Goal: Complete application form

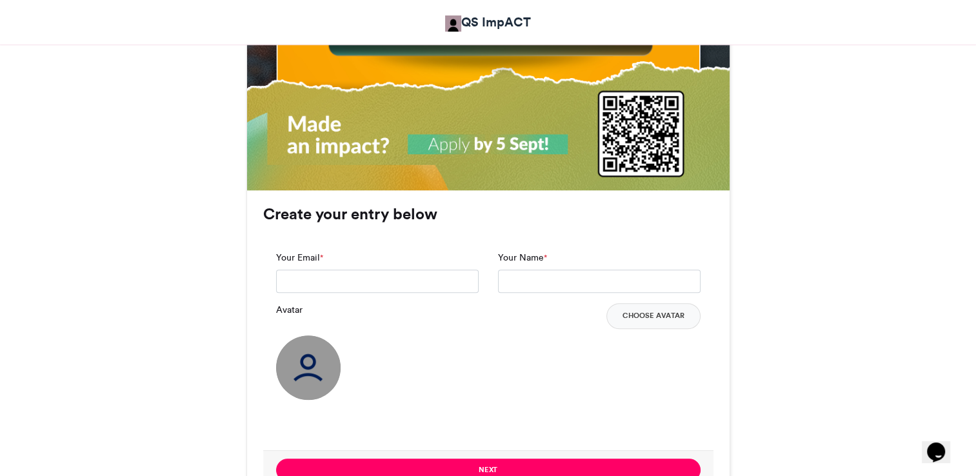
scroll to position [852, 0]
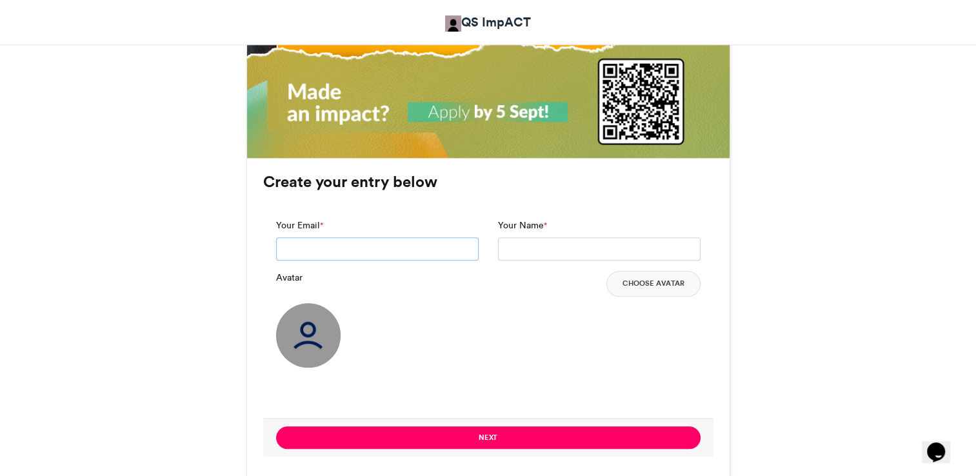
click at [414, 254] on input "Your Email *" at bounding box center [377, 249] width 203 height 23
type input "**********"
click at [645, 278] on button "Choose Avatar" at bounding box center [654, 284] width 94 height 26
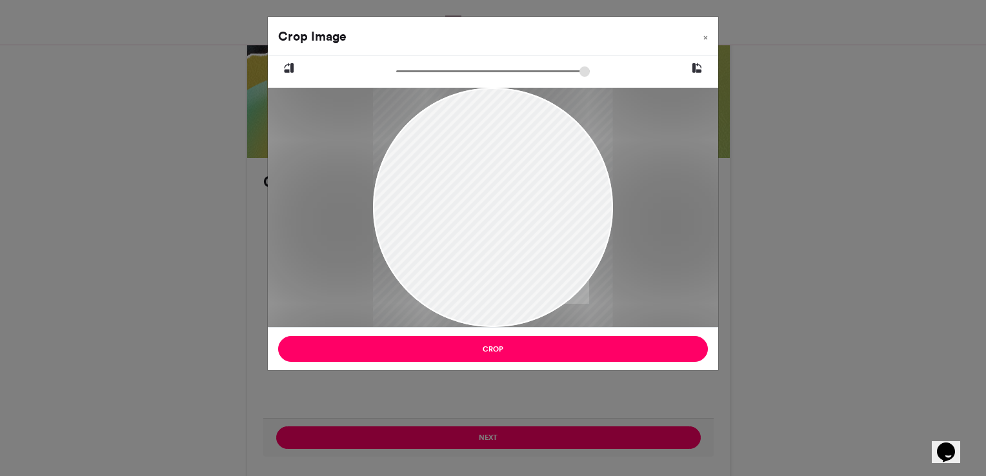
drag, startPoint x: 522, startPoint y: 268, endPoint x: 532, endPoint y: 330, distance: 62.1
click at [532, 330] on div "Crop Image × Crop" at bounding box center [493, 193] width 452 height 355
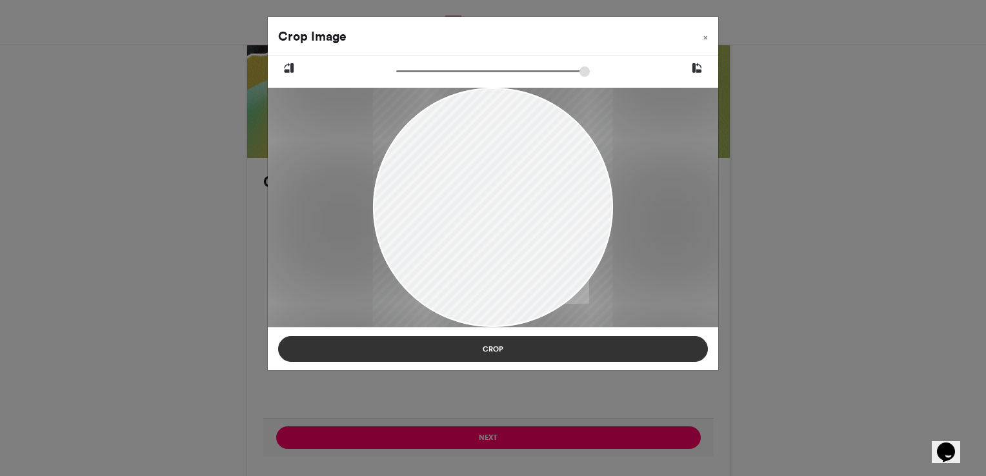
click at [528, 345] on button "Crop" at bounding box center [493, 349] width 430 height 26
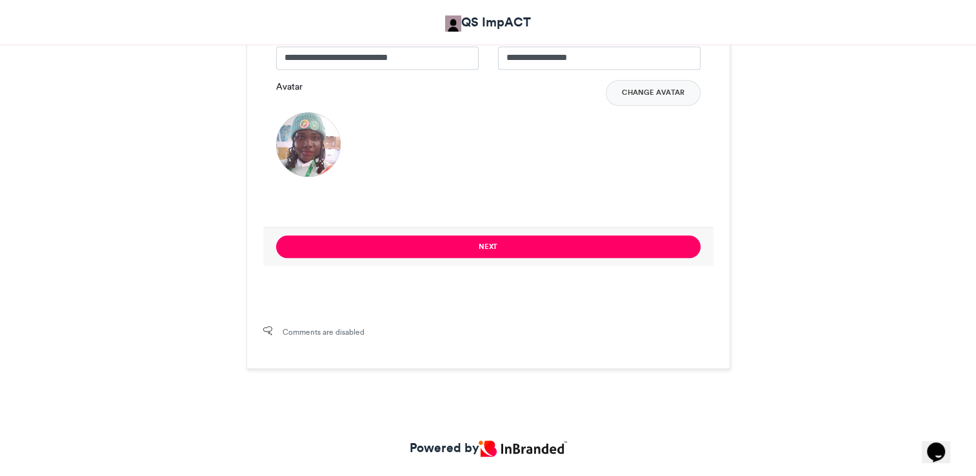
scroll to position [1075, 0]
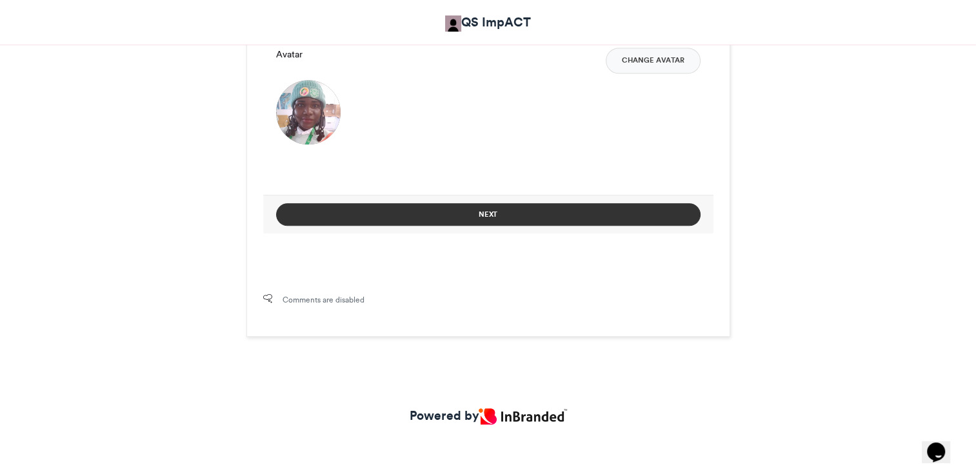
click at [591, 210] on button "Next" at bounding box center [488, 214] width 425 height 23
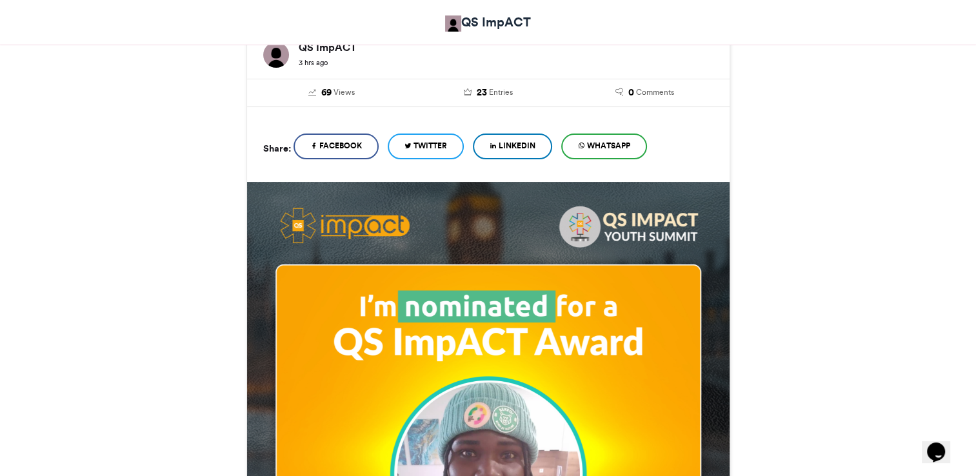
scroll to position [815, 0]
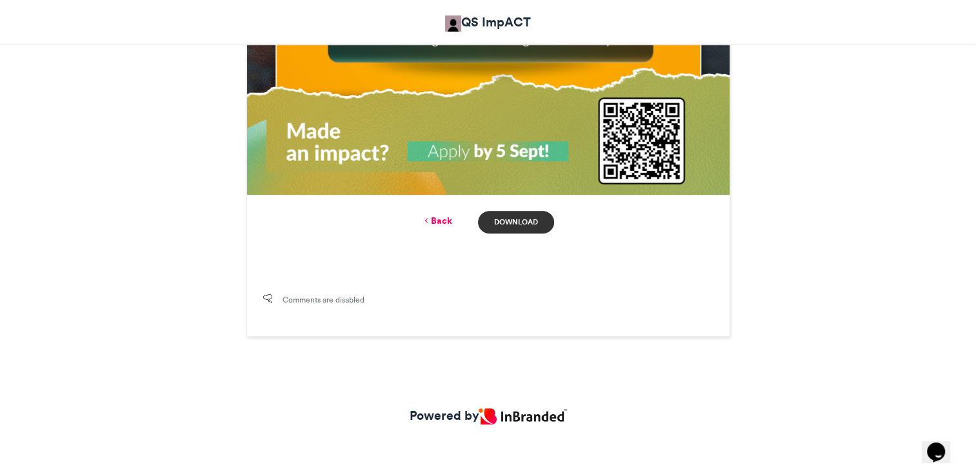
click at [530, 218] on link "Download" at bounding box center [516, 222] width 76 height 23
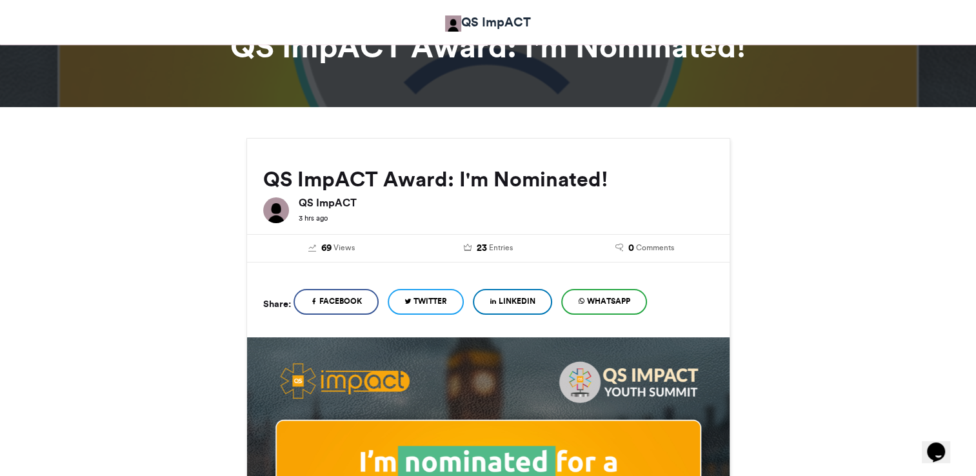
scroll to position [0, 0]
